Goal: Find specific page/section: Find specific page/section

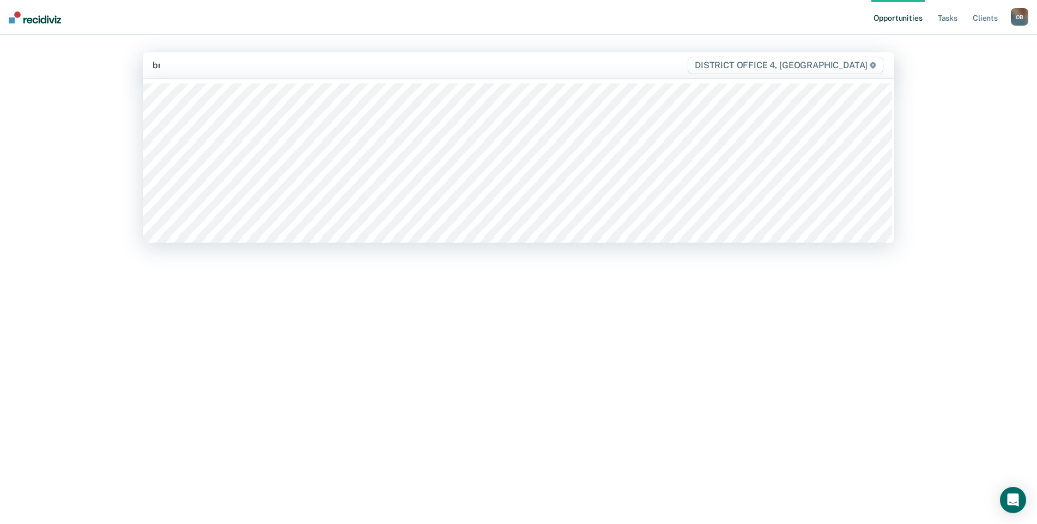
type input "bri"
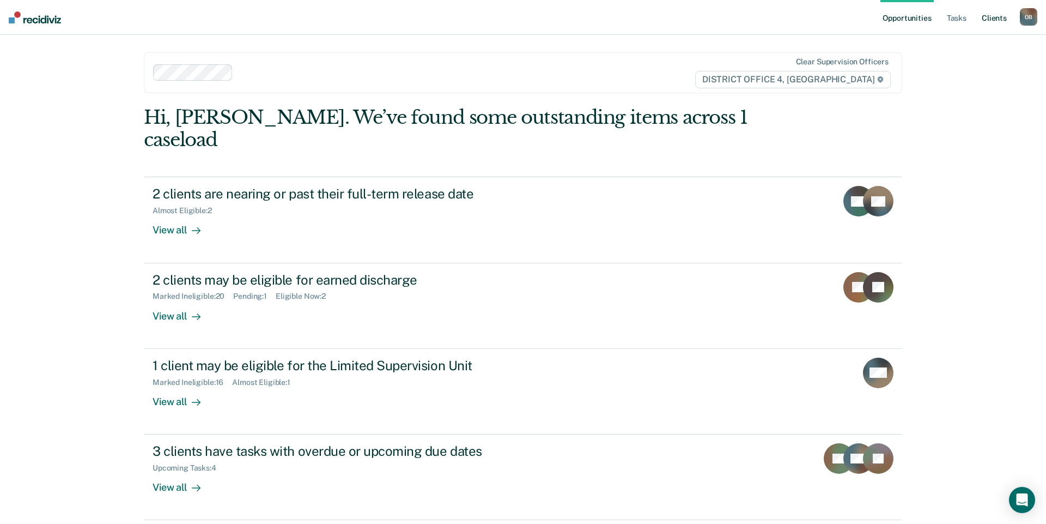
click at [1004, 23] on link "Client s" at bounding box center [994, 17] width 29 height 35
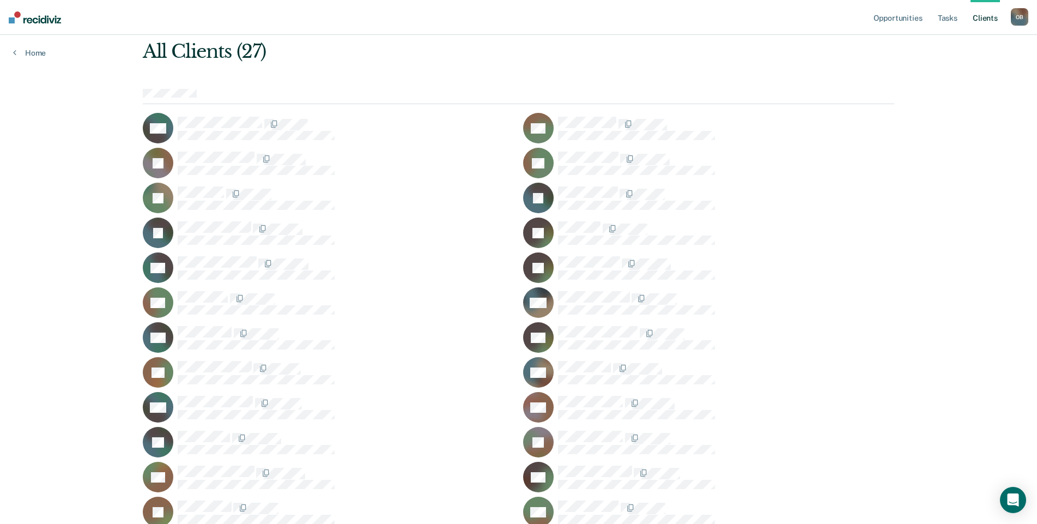
scroll to position [137, 0]
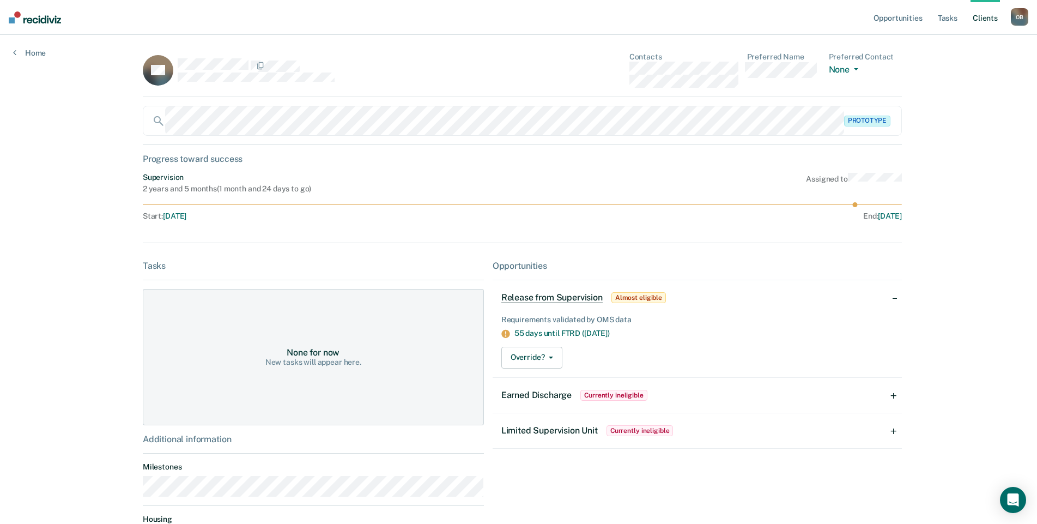
click at [75, 296] on div "Opportunities Tasks Client s [PERSON_NAME] O B Profile How it works Log Out Hom…" at bounding box center [518, 262] width 1037 height 524
click at [62, 248] on div "Opportunities Tasks Client s [PERSON_NAME] O B Profile How it works Log Out Hom…" at bounding box center [518, 262] width 1037 height 524
click at [69, 113] on div "Opportunities Tasks Client s [PERSON_NAME] O B Profile How it works Log Out Hom…" at bounding box center [518, 262] width 1037 height 524
click at [102, 280] on div "Opportunities Tasks Client s [PERSON_NAME] O B Profile How it works Log Out Hom…" at bounding box center [518, 262] width 1037 height 524
click at [778, 465] on div "Opportunities Release from Supervision Almost eligible Requirements validated b…" at bounding box center [697, 438] width 409 height 357
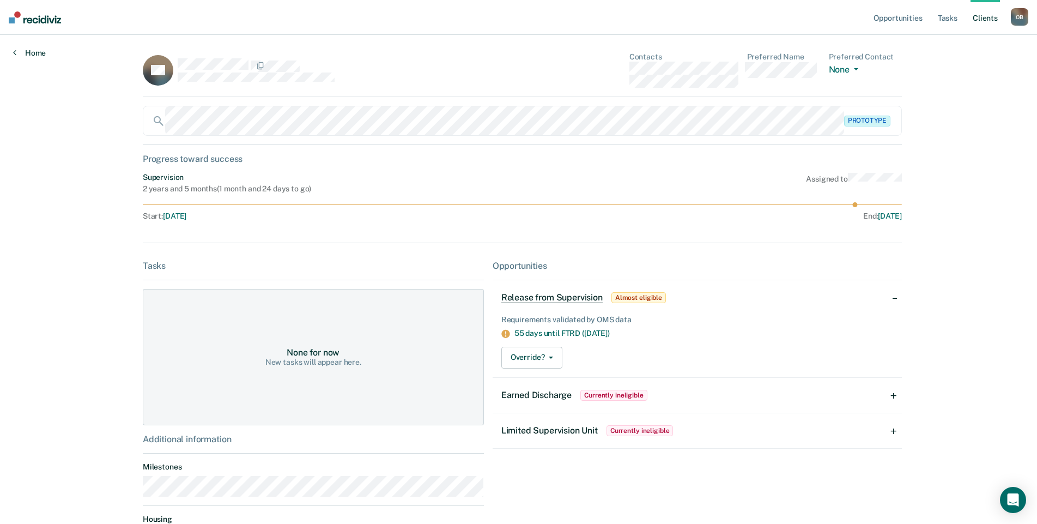
click at [43, 57] on link "Home" at bounding box center [29, 53] width 33 height 10
